Goal: Information Seeking & Learning: Learn about a topic

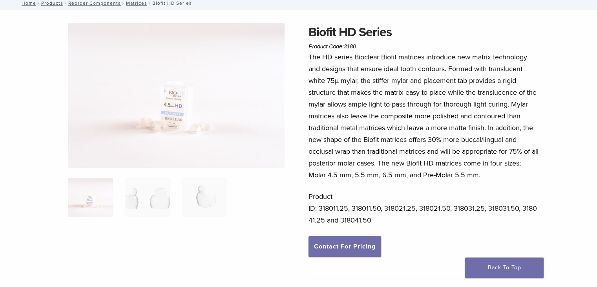
scroll to position [49, 0]
click at [137, 202] on img at bounding box center [147, 197] width 45 height 39
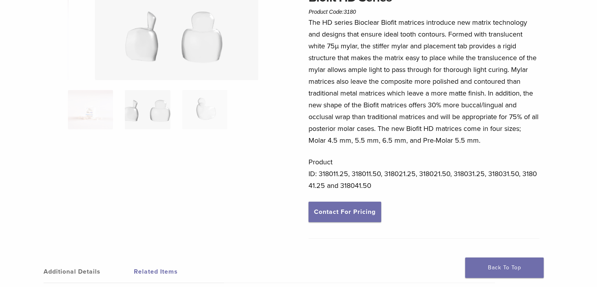
scroll to position [86, 0]
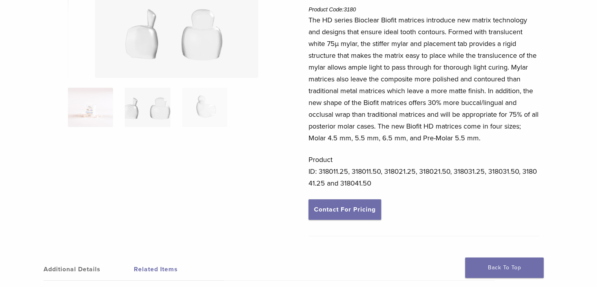
click at [91, 106] on img at bounding box center [90, 107] width 45 height 39
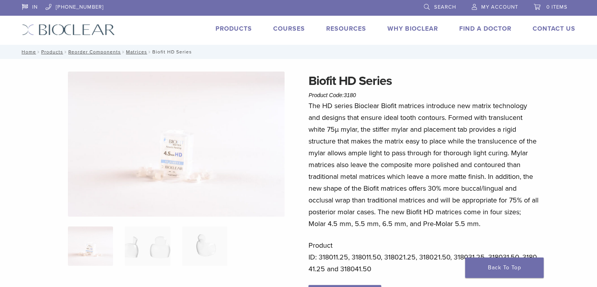
scroll to position [86, 0]
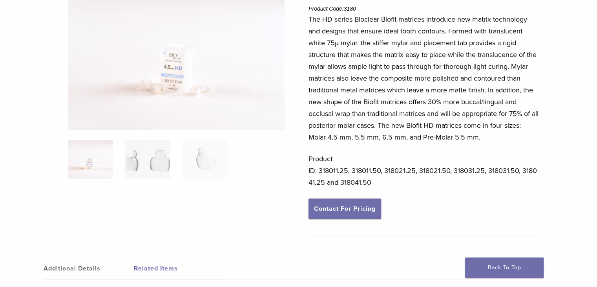
click at [159, 146] on img at bounding box center [147, 159] width 45 height 39
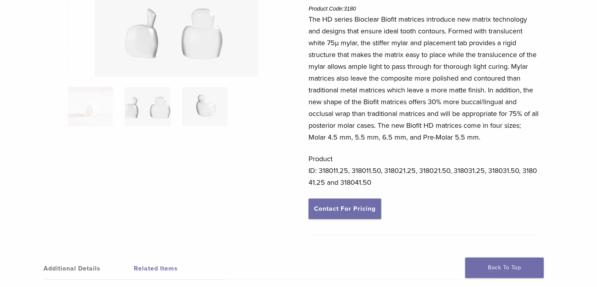
click at [223, 107] on img at bounding box center [204, 106] width 45 height 39
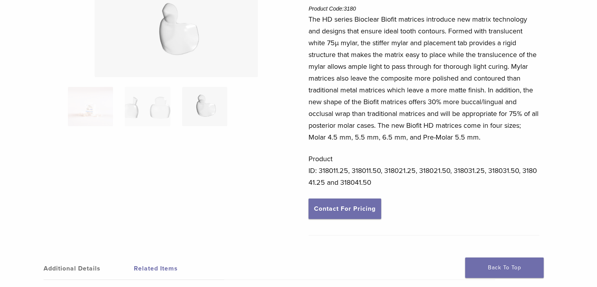
scroll to position [0, 0]
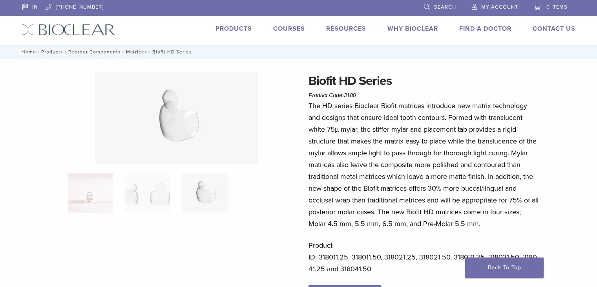
click at [92, 195] on img at bounding box center [90, 192] width 45 height 39
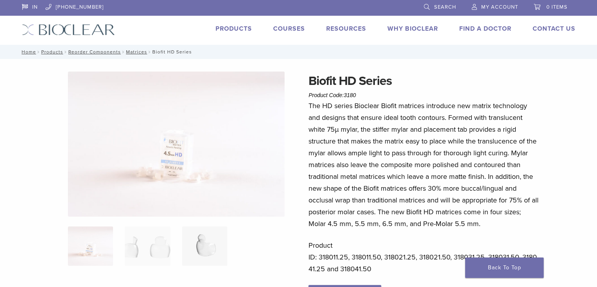
click at [214, 245] on img at bounding box center [204, 245] width 45 height 39
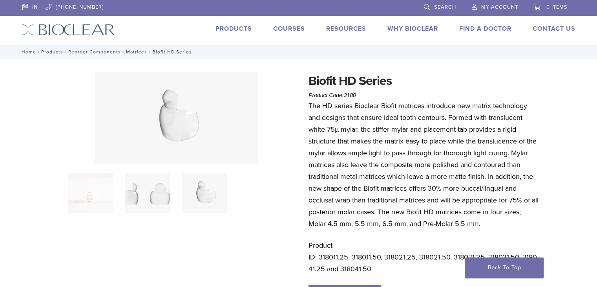
click at [157, 193] on img at bounding box center [147, 192] width 45 height 39
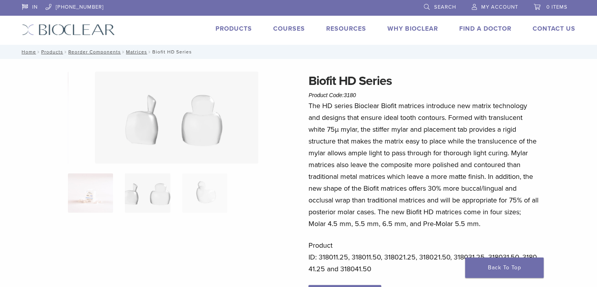
click at [90, 197] on img at bounding box center [90, 192] width 45 height 39
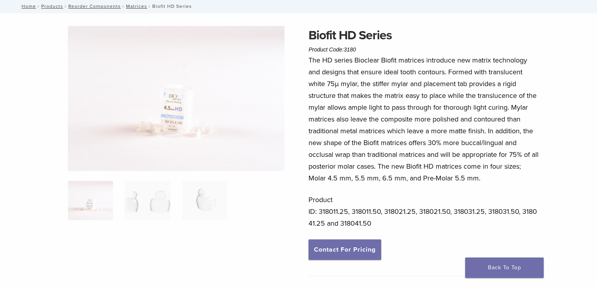
scroll to position [44, 0]
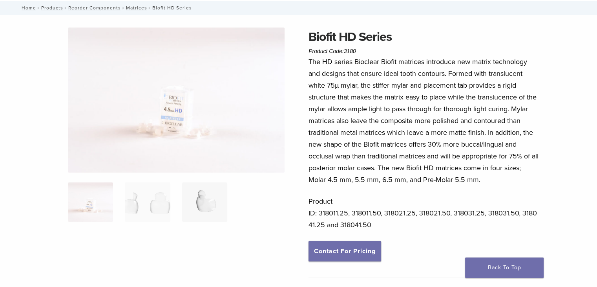
click at [207, 202] on img at bounding box center [204, 201] width 45 height 39
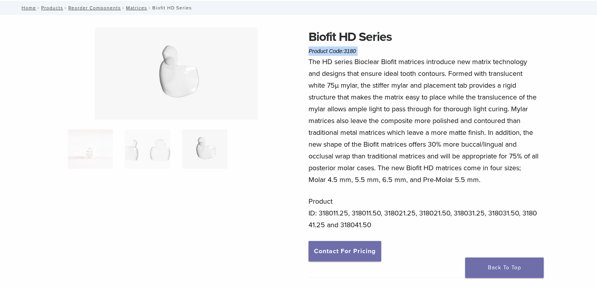
drag, startPoint x: 310, startPoint y: 63, endPoint x: 421, endPoint y: 34, distance: 114.9
click at [421, 34] on div "Biofit HD Series Product Code: 3180 $ 58.09 – $ 107.49 Price range: $58.09 thro…" at bounding box center [424, 155] width 231 height 256
click at [421, 34] on h1 "Biofit HD Series" at bounding box center [424, 36] width 231 height 19
